Goal: Information Seeking & Learning: Learn about a topic

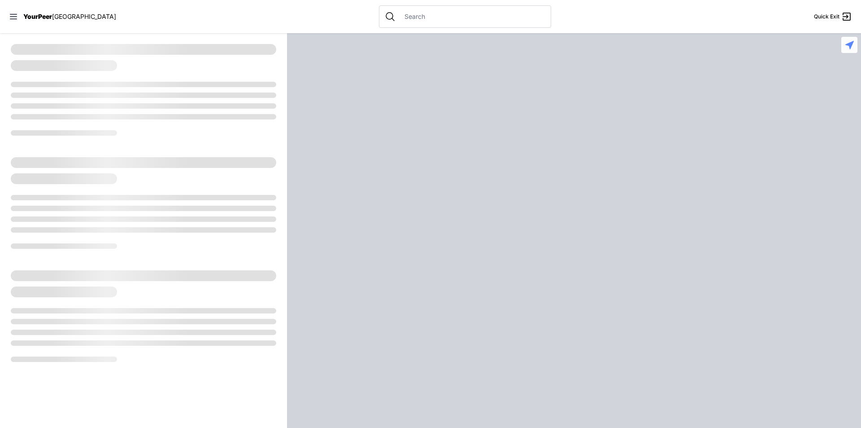
select select "recentlyUpdated"
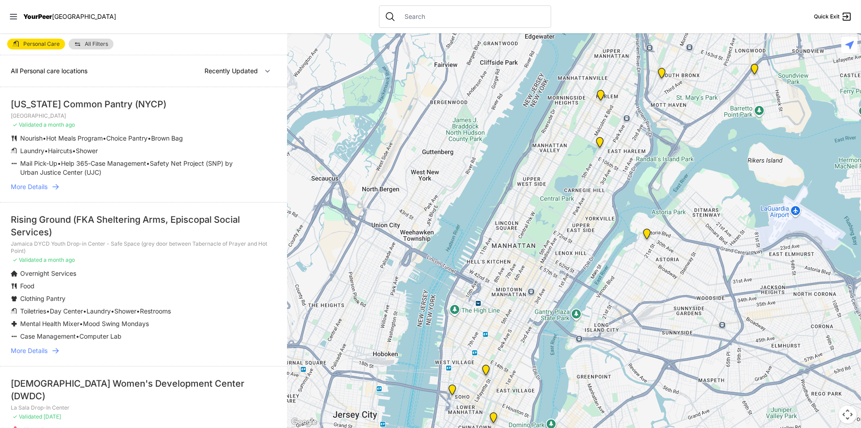
click at [223, 166] on span "Safety Net Project (SNP) by Urban Justice Center (UJC)" at bounding box center [126, 167] width 213 height 17
click at [411, 17] on input "text" at bounding box center [472, 16] width 146 height 9
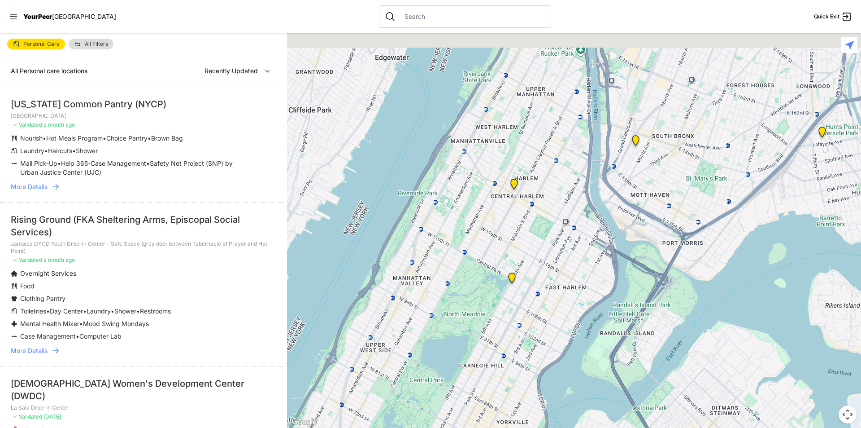
drag, startPoint x: 648, startPoint y: 166, endPoint x: 607, endPoint y: 323, distance: 162.2
click at [607, 323] on div at bounding box center [574, 230] width 574 height 394
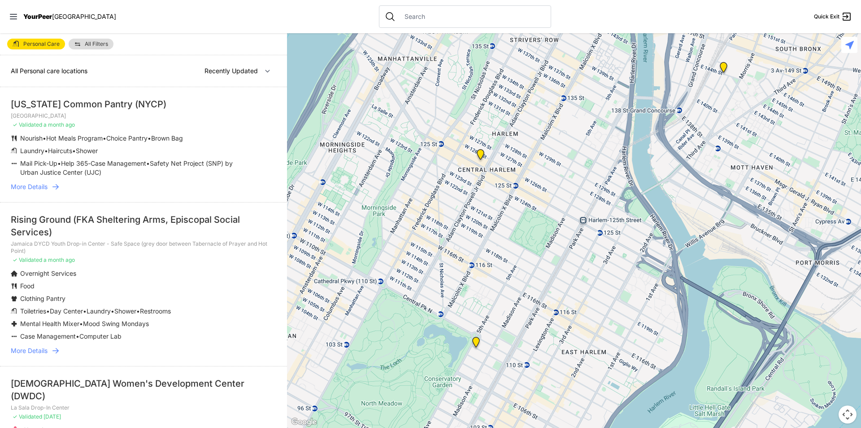
drag, startPoint x: 553, startPoint y: 235, endPoint x: 599, endPoint y: 315, distance: 92.5
click at [599, 315] on div at bounding box center [574, 230] width 574 height 394
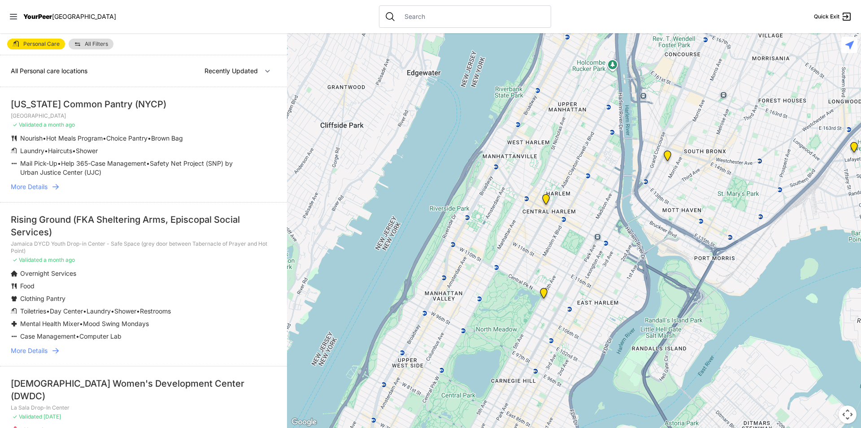
drag, startPoint x: 587, startPoint y: 288, endPoint x: 600, endPoint y: 238, distance: 51.6
click at [600, 238] on div at bounding box center [574, 230] width 574 height 394
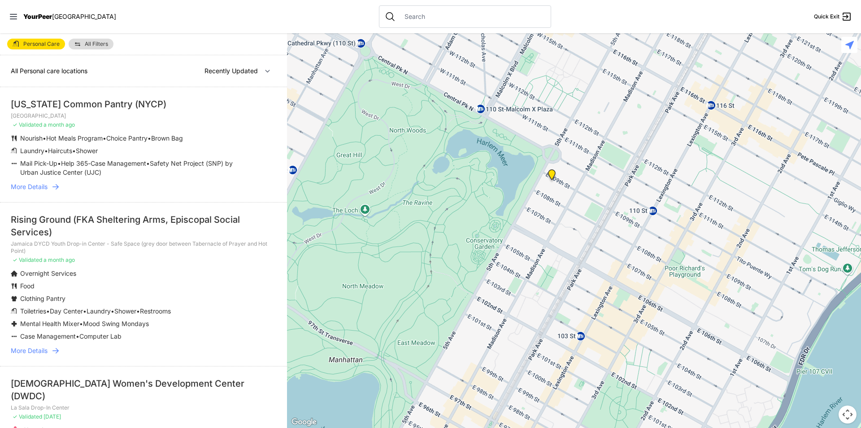
click at [552, 178] on img "Manhattan" at bounding box center [551, 176] width 11 height 14
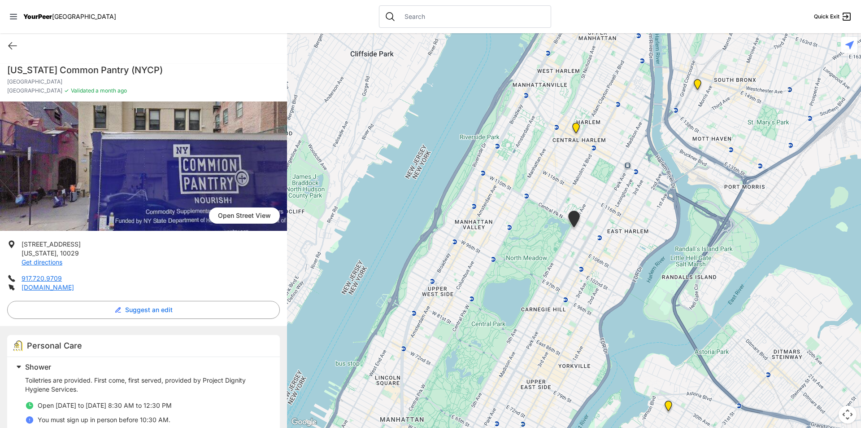
select select "recentlyUpdated"
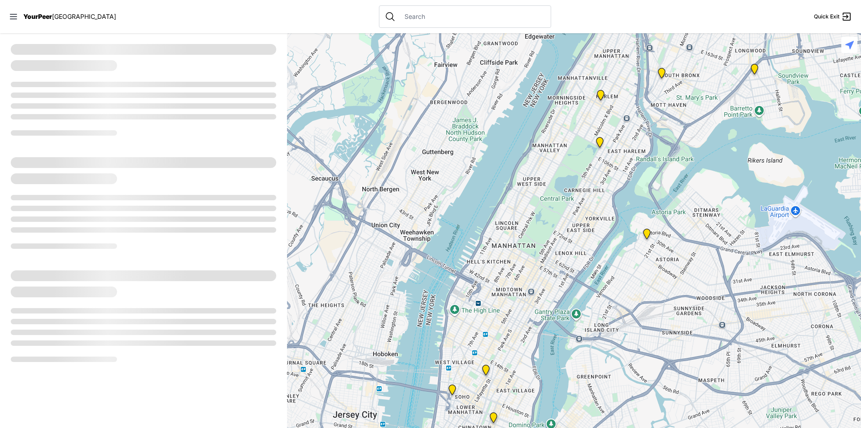
select select "recentlyUpdated"
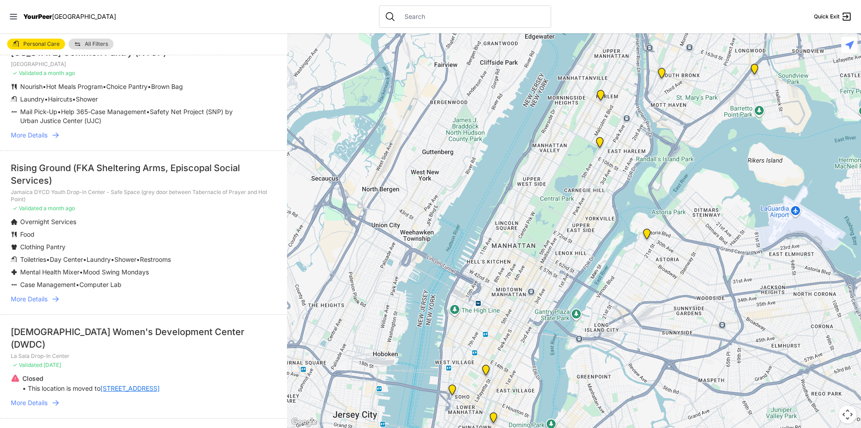
scroll to position [135, 0]
